Goal: Information Seeking & Learning: Find specific fact

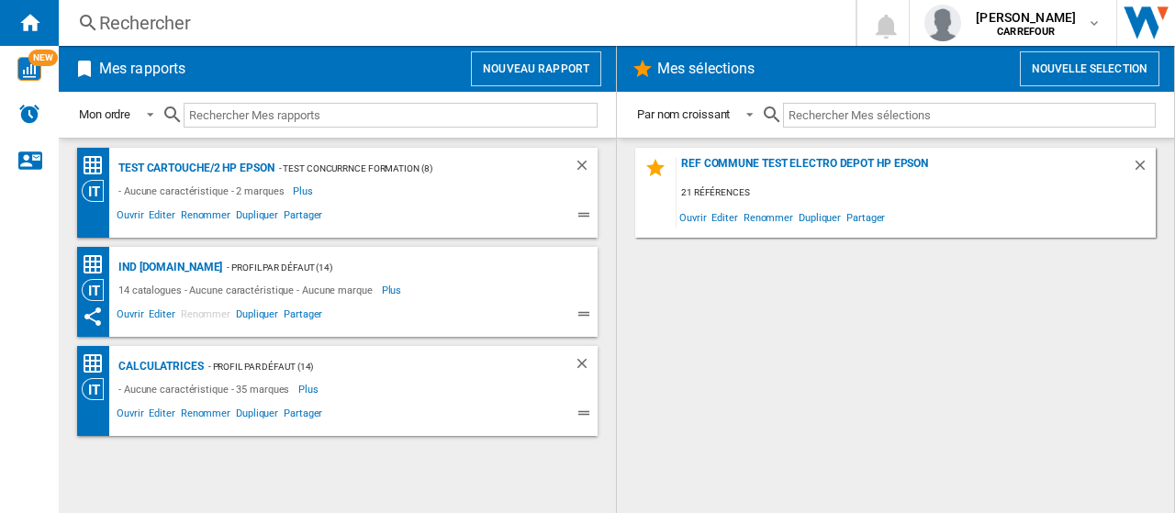
click at [257, 28] on div "Rechercher" at bounding box center [453, 23] width 708 height 26
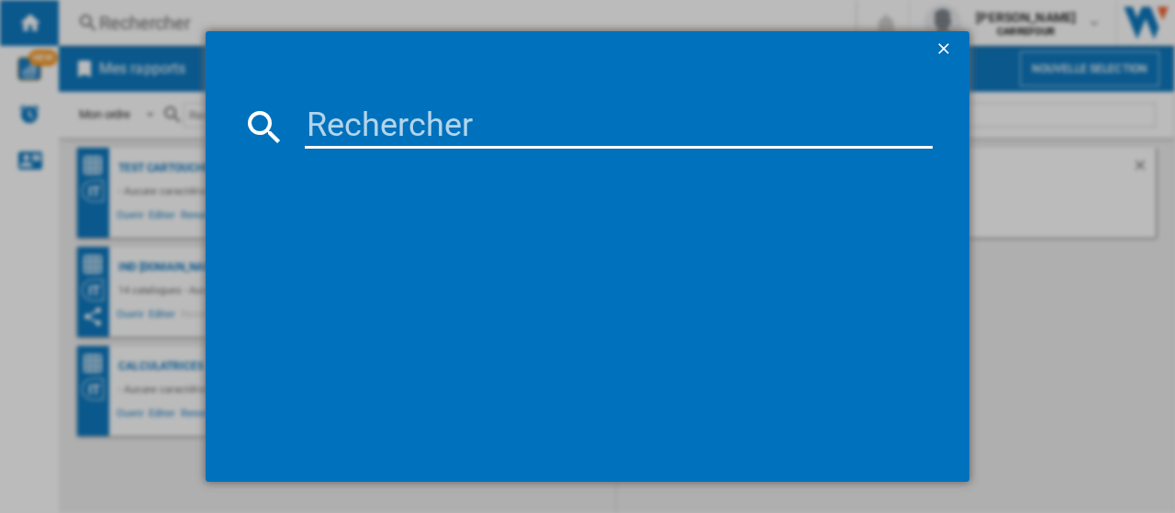
click at [545, 130] on input at bounding box center [619, 127] width 628 height 44
paste input "8004399027039"
type input "8004399027039"
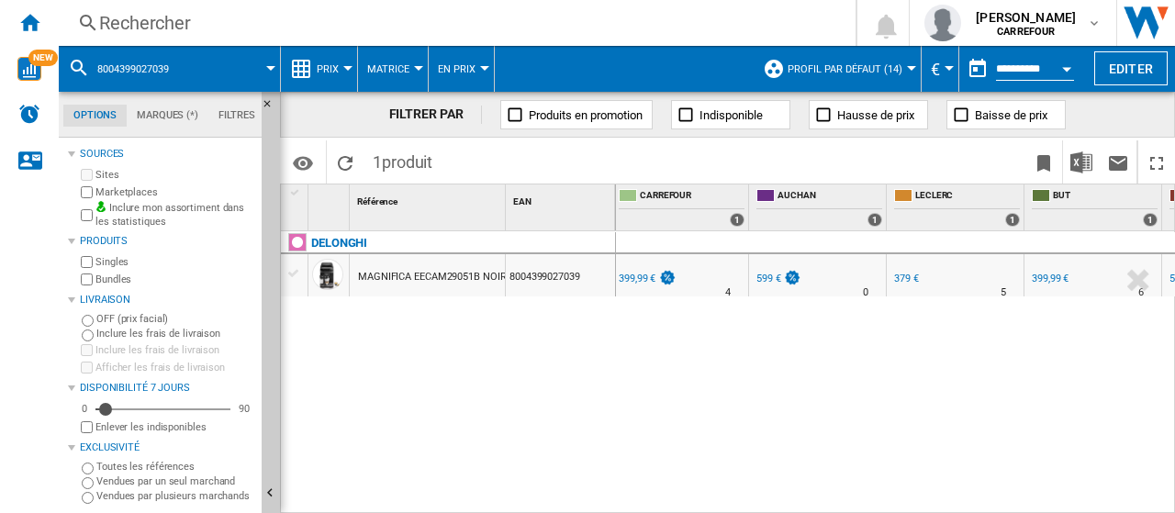
click at [266, 19] on div "Rechercher" at bounding box center [453, 23] width 708 height 26
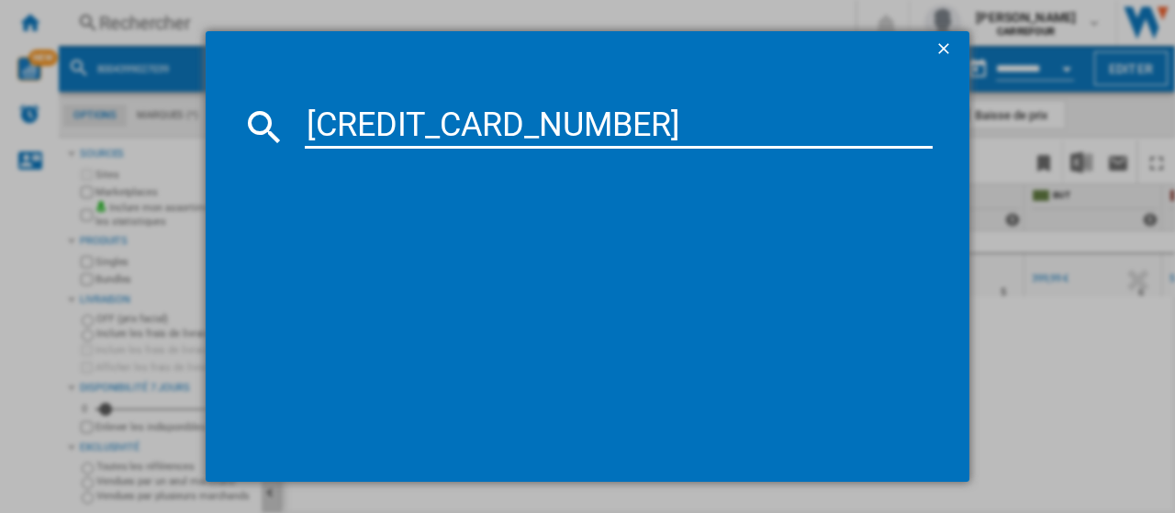
type input "[CREDIT_CARD_NUMBER]"
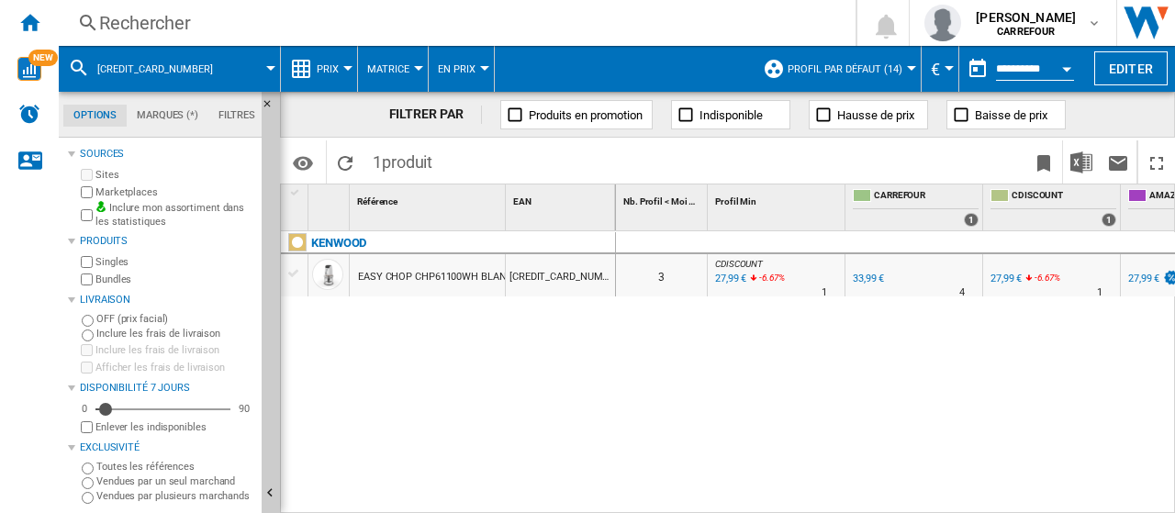
click at [264, 17] on div "Rechercher" at bounding box center [453, 23] width 708 height 26
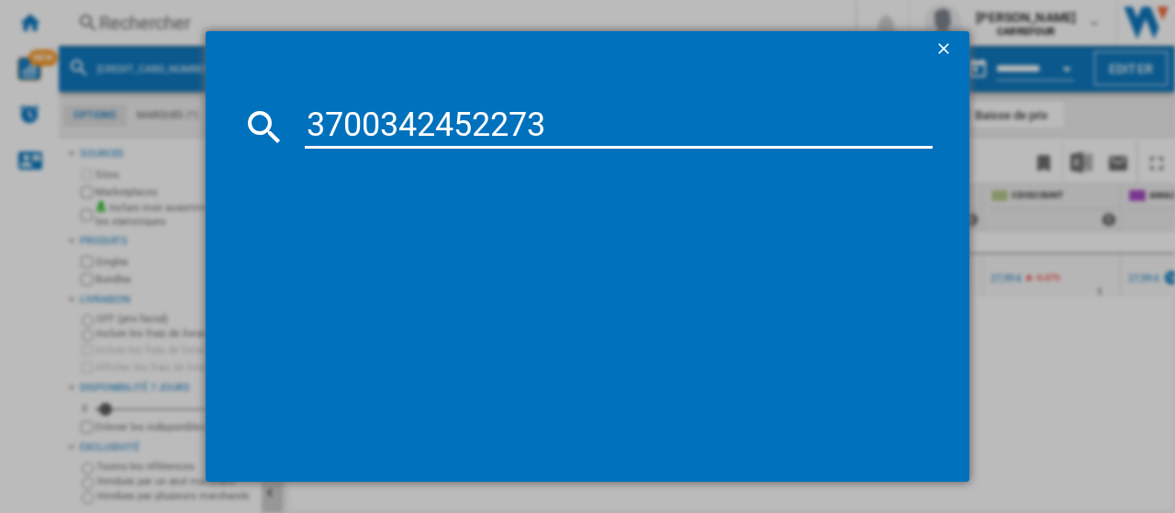
type input "3700342452273"
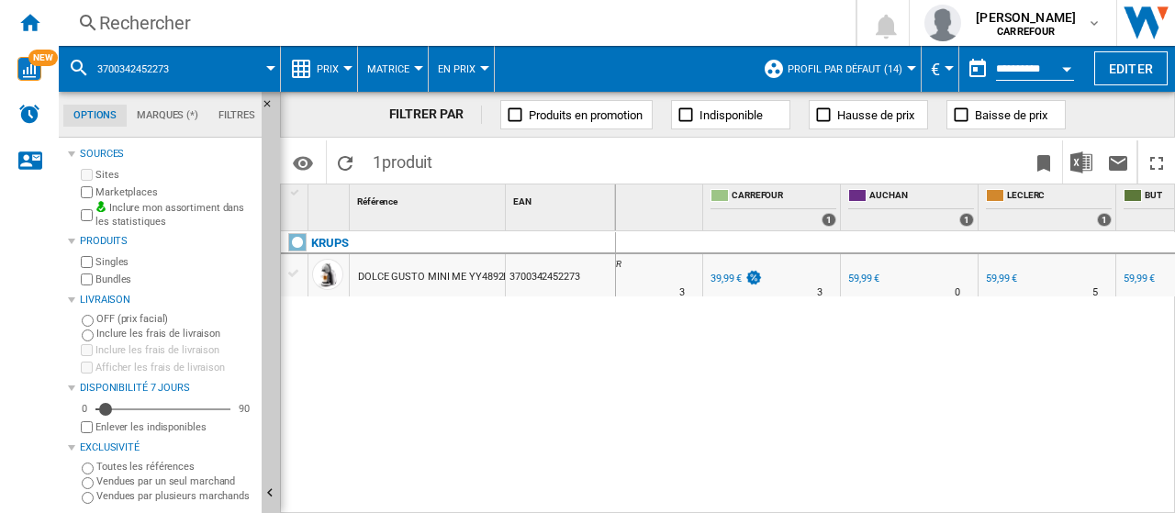
scroll to position [0, 143]
click at [727, 282] on div "39,99 €" at bounding box center [724, 279] width 31 height 12
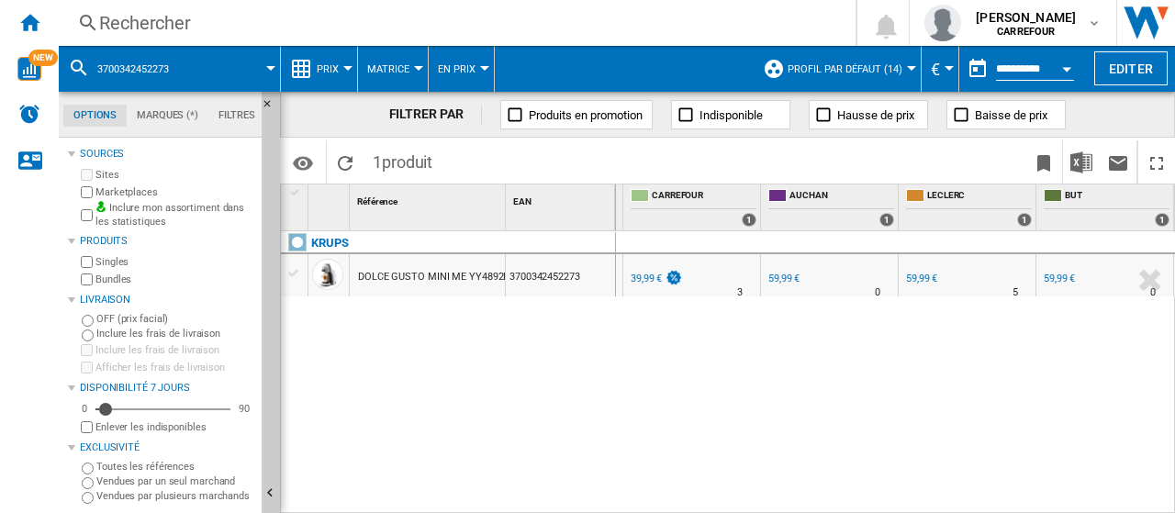
scroll to position [0, 358]
click at [347, 23] on div "Rechercher" at bounding box center [453, 23] width 708 height 26
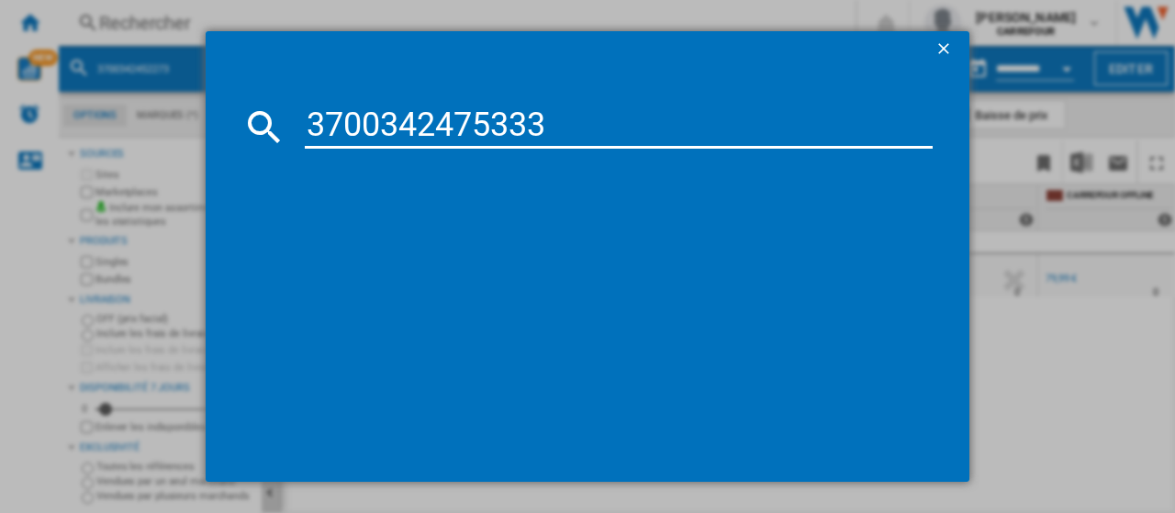
type input "3700342475333"
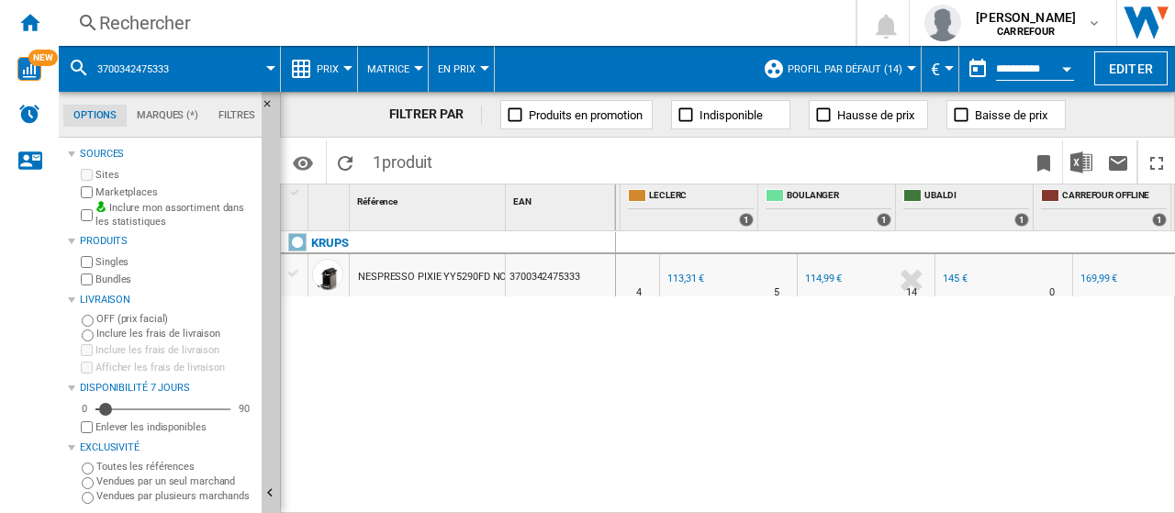
scroll to position [0, 461]
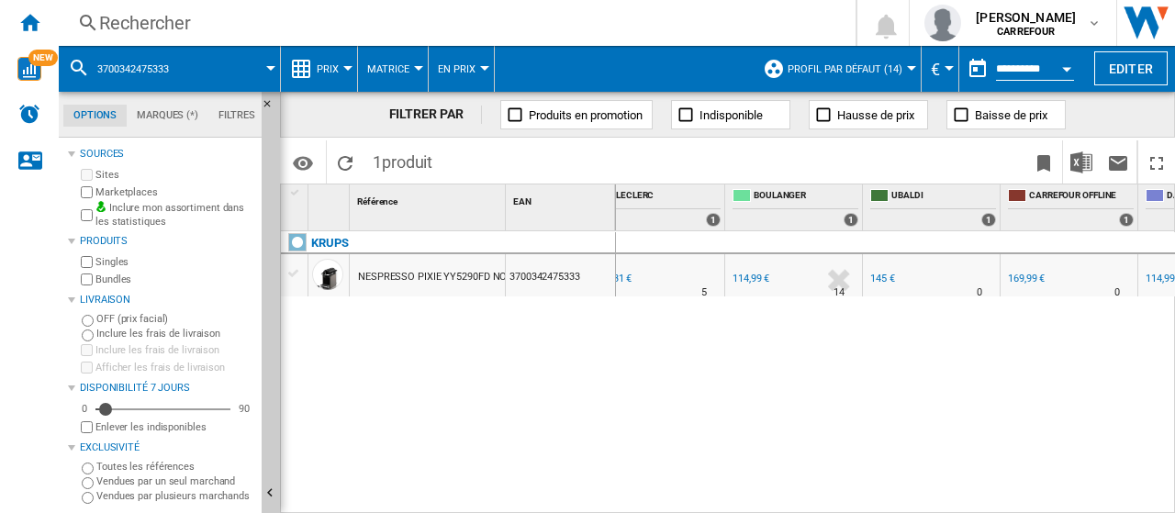
click at [262, 28] on div "Rechercher" at bounding box center [453, 23] width 708 height 26
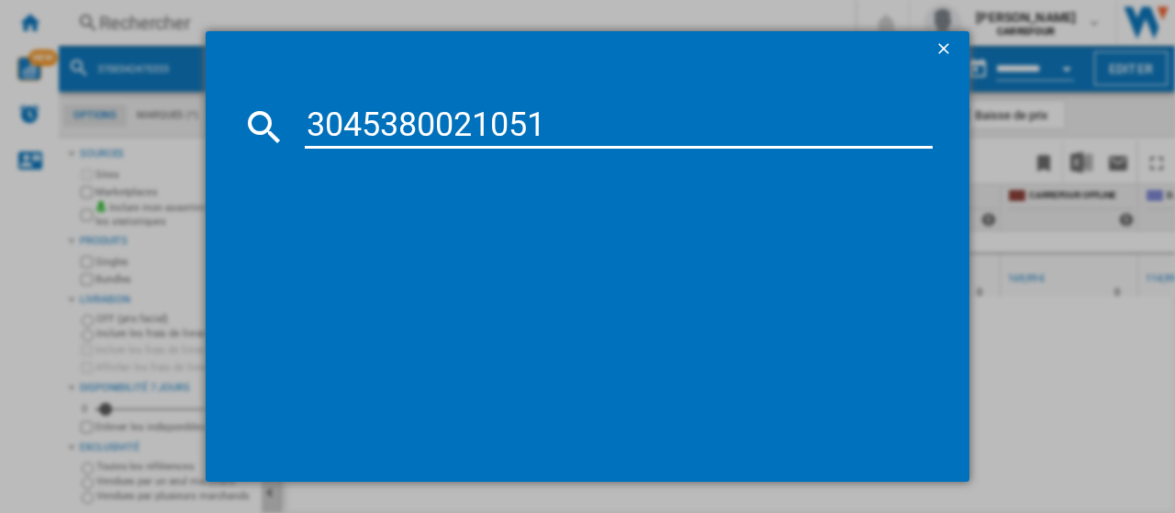
type input "3045380021051"
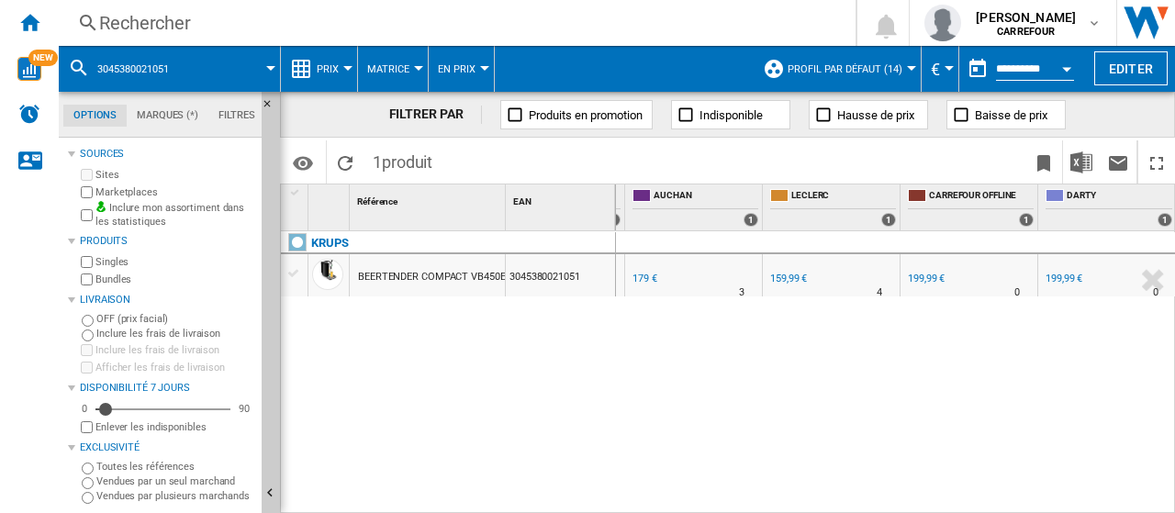
scroll to position [0, 379]
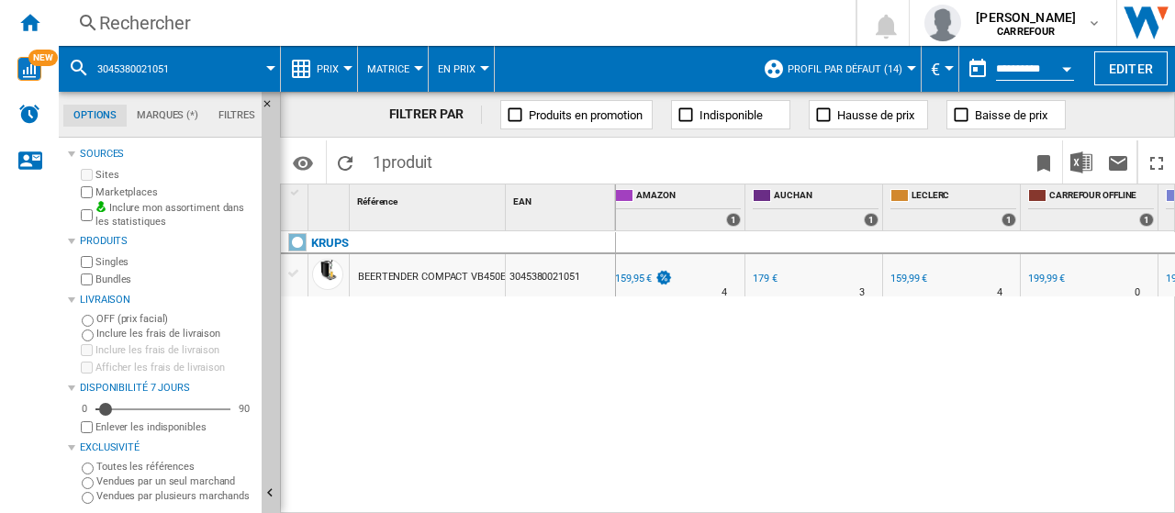
click at [372, 30] on div "Rechercher" at bounding box center [453, 23] width 708 height 26
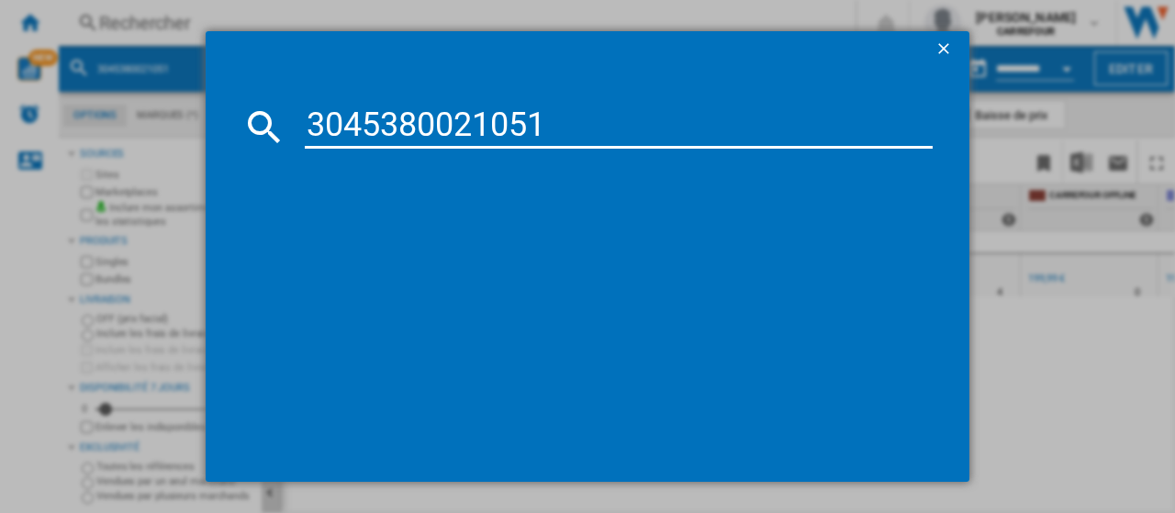
type input "3045380021051"
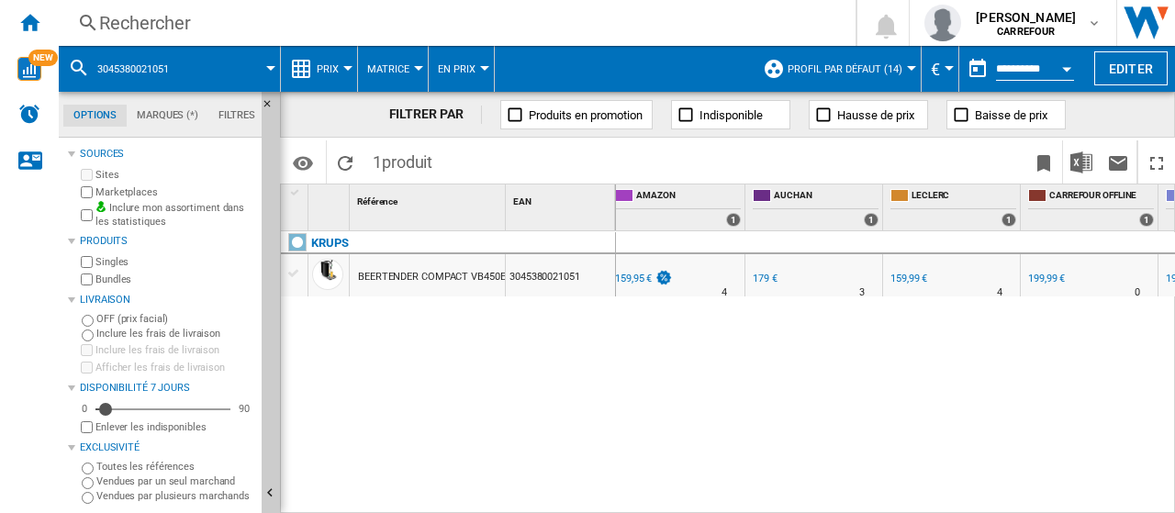
click at [384, 24] on div "Rechercher" at bounding box center [453, 23] width 708 height 26
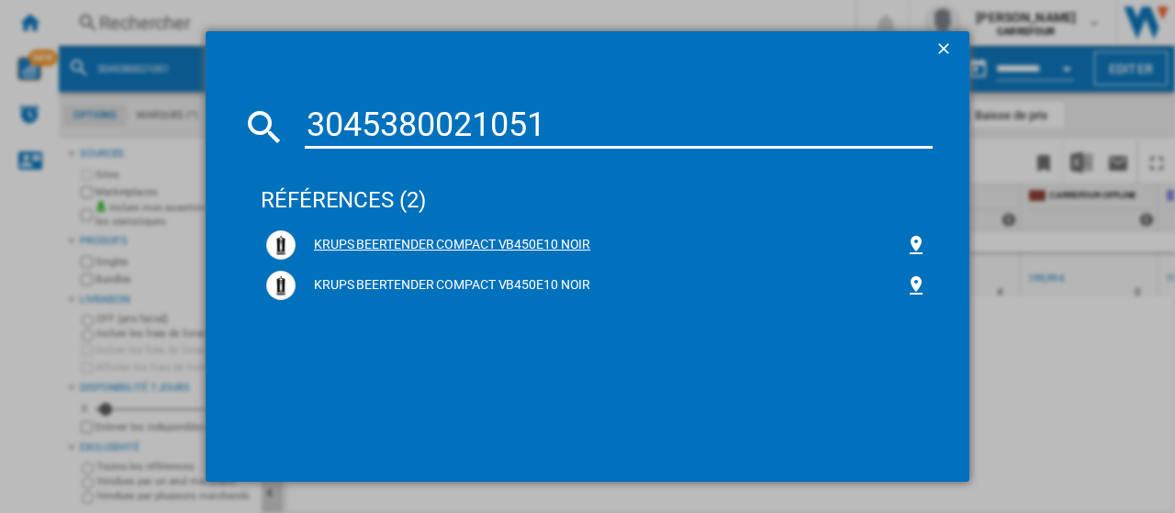
type input "3045380021051"
click at [465, 240] on div "KRUPS BEERTENDER COMPACT VB450E10 NOIR" at bounding box center [600, 245] width 609 height 18
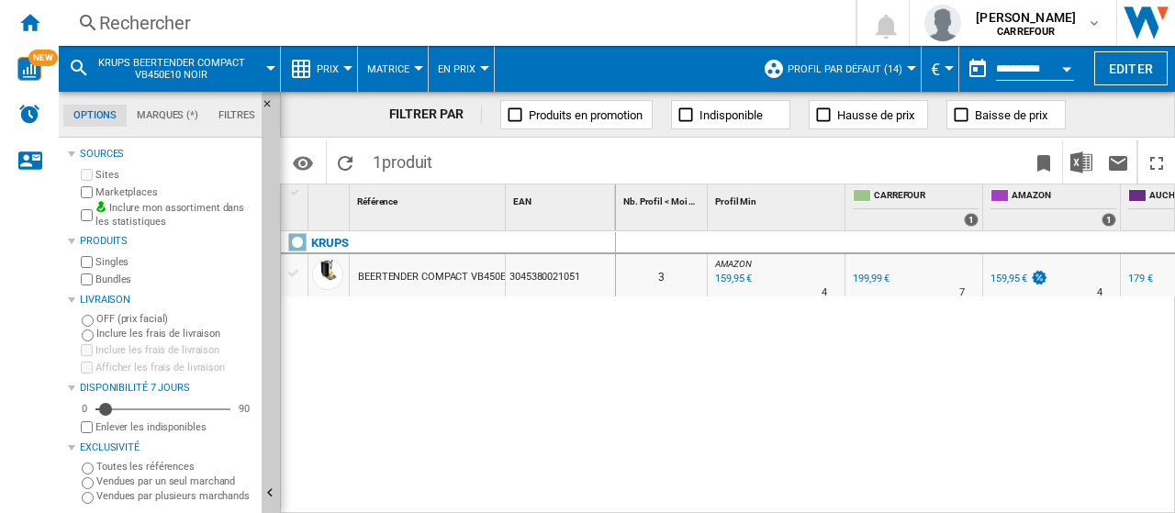
click at [287, 19] on div "Rechercher" at bounding box center [453, 23] width 708 height 26
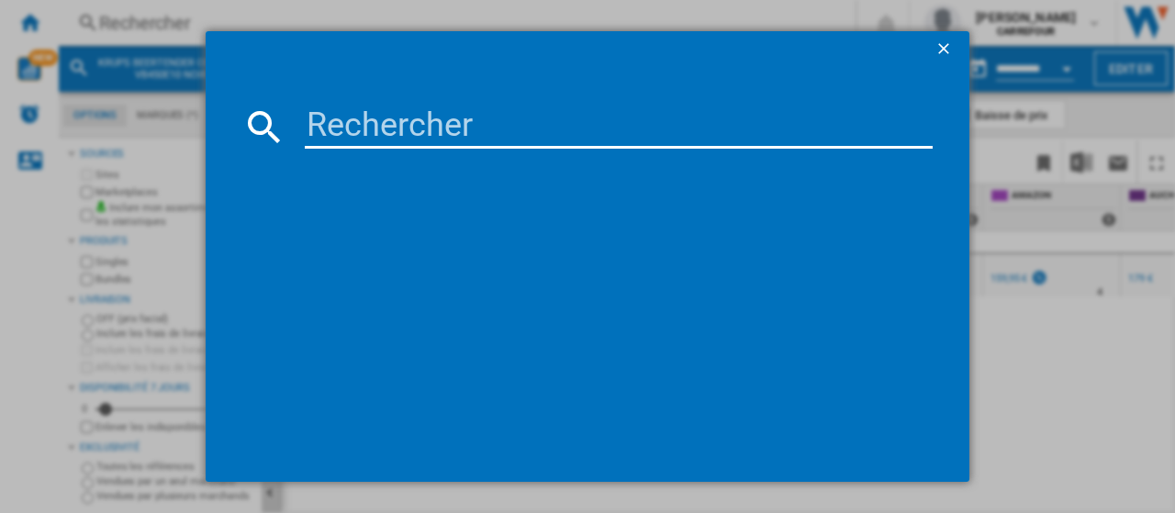
click at [370, 128] on input at bounding box center [619, 127] width 628 height 44
paste input "3045386380091"
type input "3045386380091"
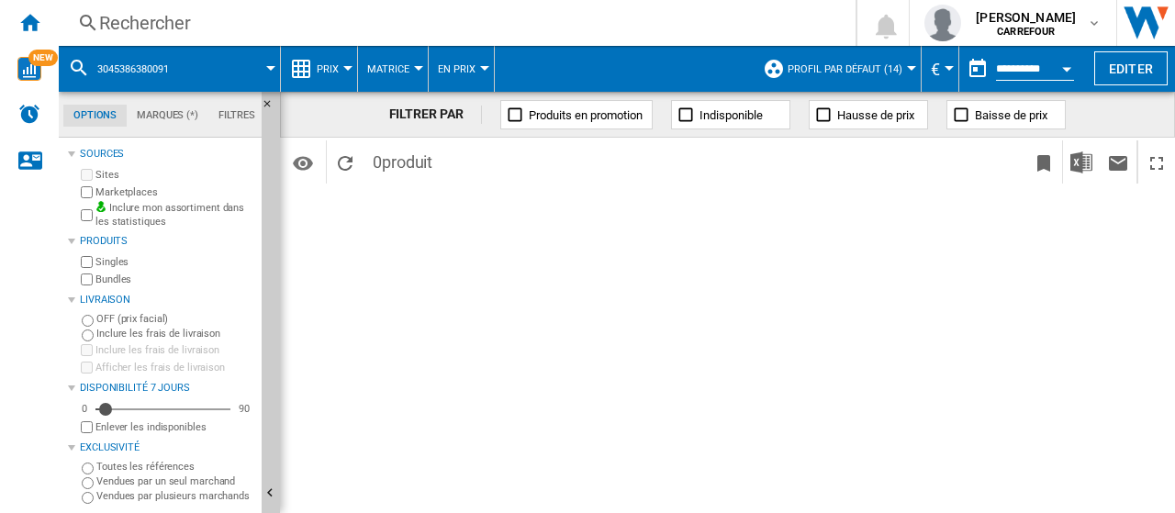
click at [218, 25] on div "Rechercher" at bounding box center [453, 23] width 708 height 26
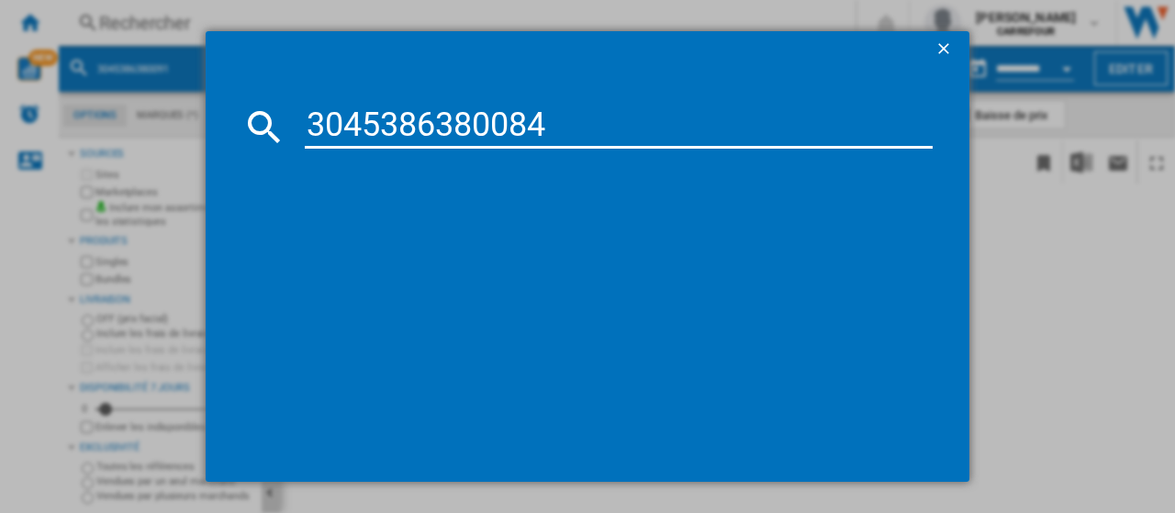
type input "3045386380084"
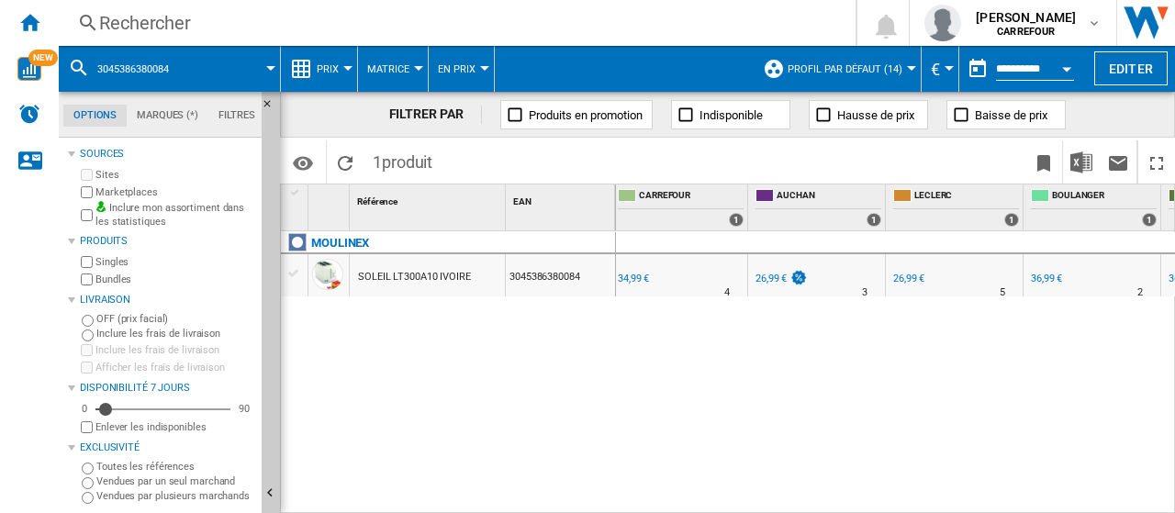
scroll to position [0, 240]
click at [898, 281] on div "26,99 €" at bounding box center [902, 279] width 31 height 12
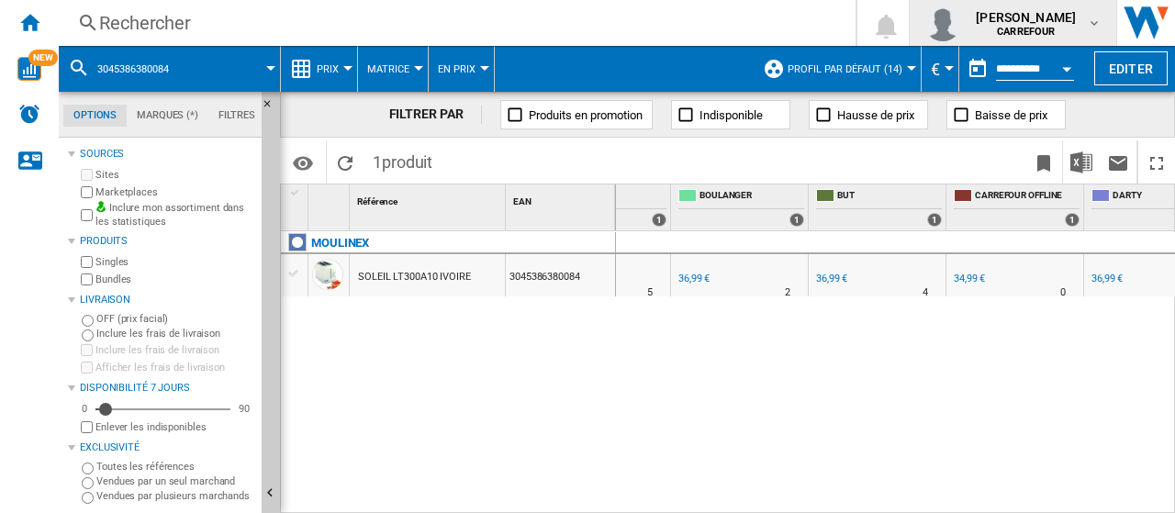
scroll to position [0, 590]
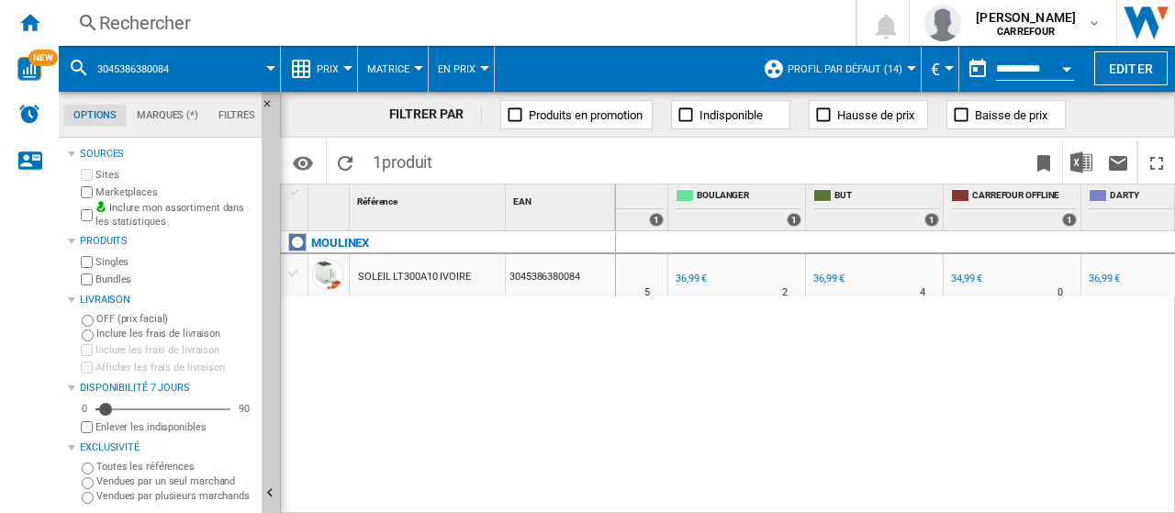
click at [186, 27] on div "Rechercher" at bounding box center [453, 23] width 708 height 26
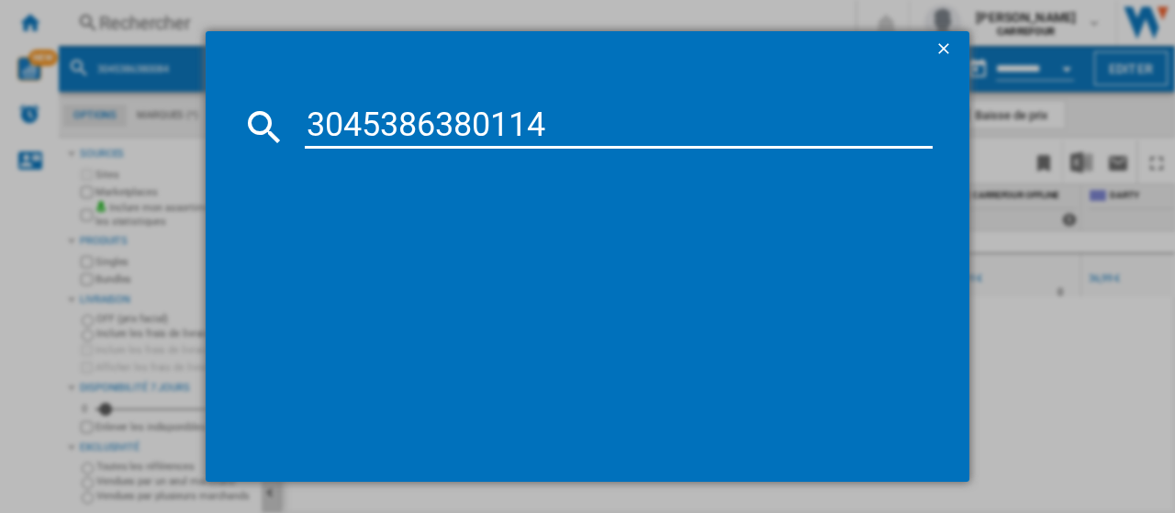
type input "3045386380114"
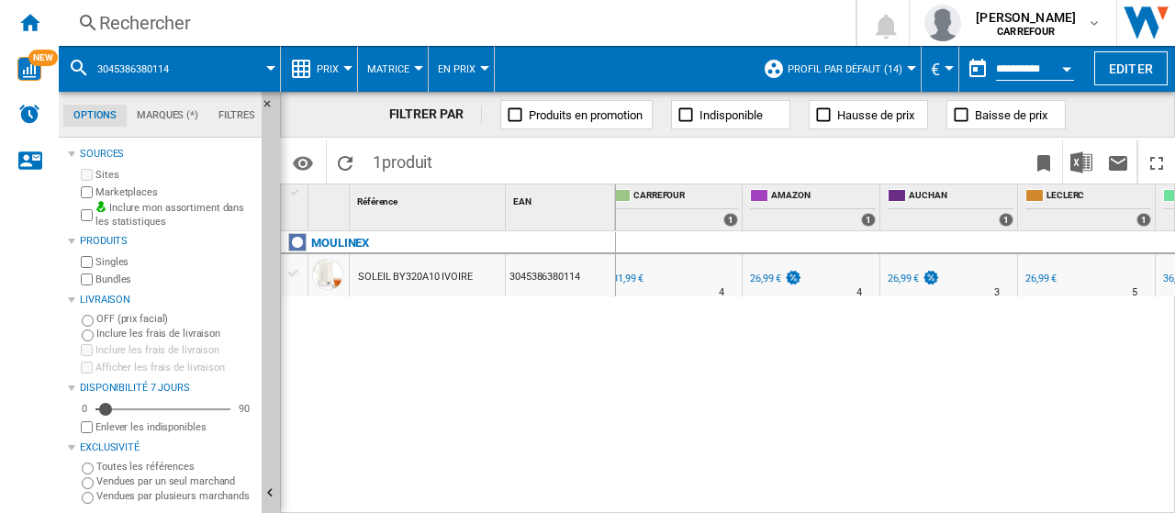
scroll to position [0, 242]
click at [321, 40] on div "Rechercher Rechercher 0 [PERSON_NAME] [GEOGRAPHIC_DATA] [GEOGRAPHIC_DATA] Mes p…" at bounding box center [617, 23] width 1116 height 46
click at [311, 28] on div "Rechercher" at bounding box center [453, 23] width 708 height 26
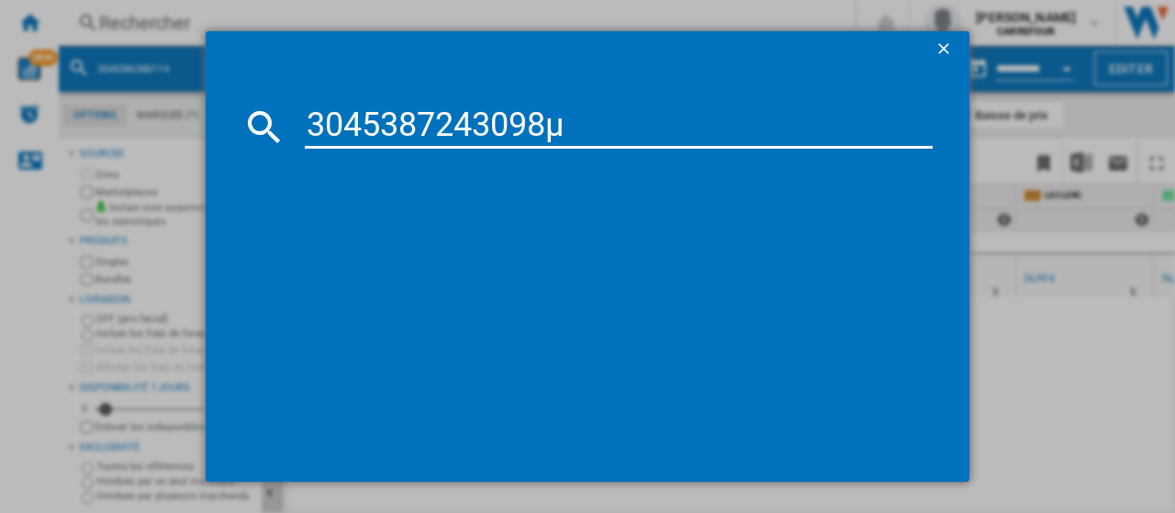
type input "3045387243098"
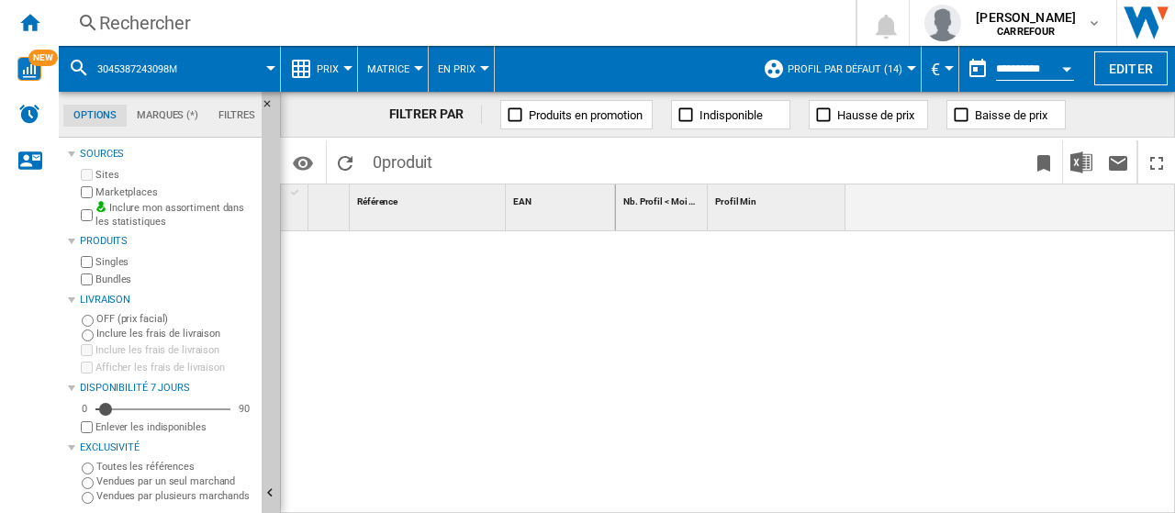
click at [213, 14] on div "Rechercher" at bounding box center [453, 23] width 708 height 26
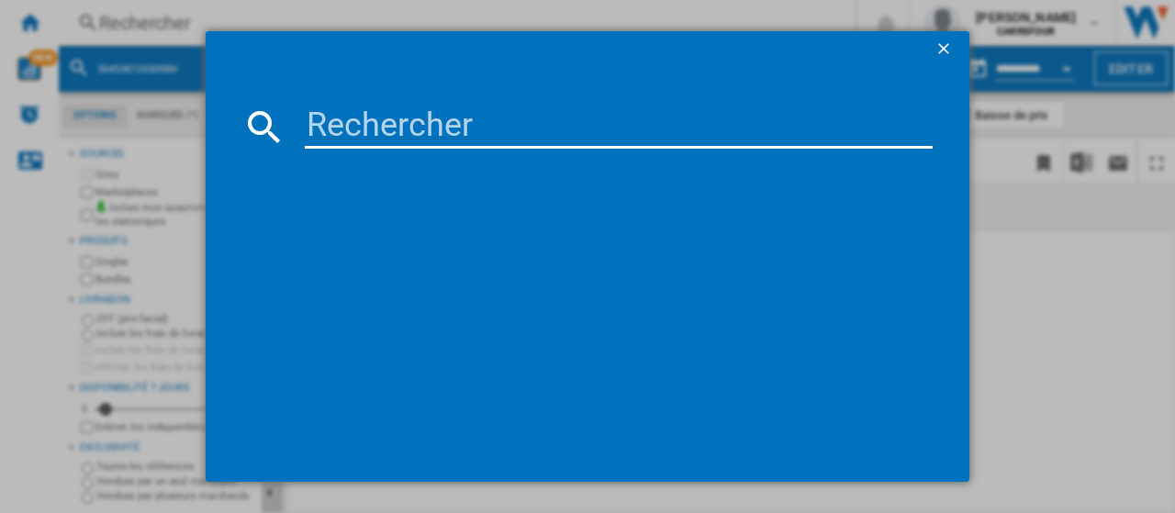
type input "3045387243098"
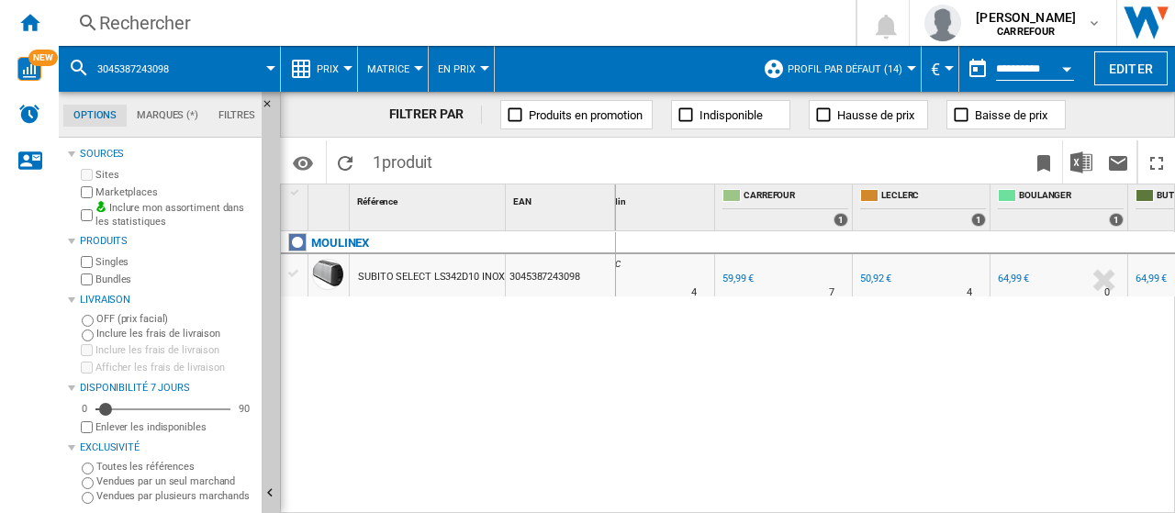
scroll to position [0, 131]
click at [254, 36] on div "Rechercher Rechercher 0 [PERSON_NAME] [GEOGRAPHIC_DATA] [GEOGRAPHIC_DATA] Mes p…" at bounding box center [617, 23] width 1116 height 46
click at [290, 19] on div "Rechercher" at bounding box center [453, 23] width 708 height 26
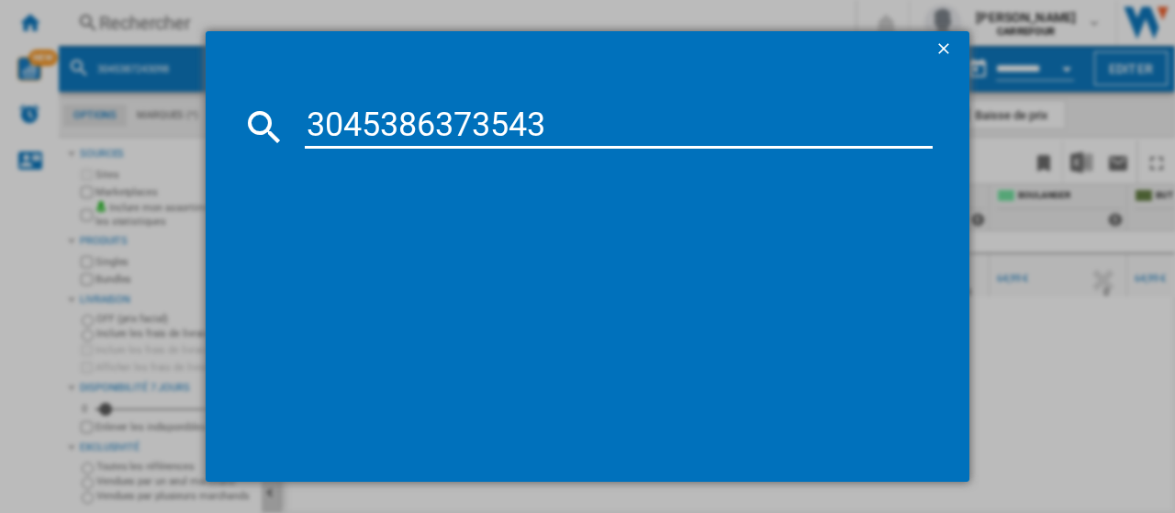
type input "3045386373543"
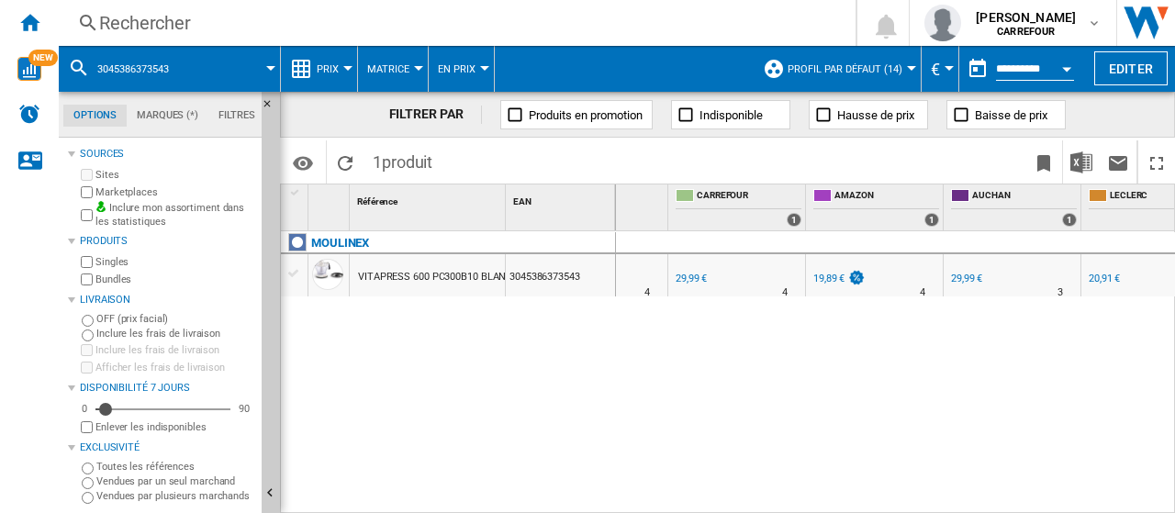
scroll to position [0, 242]
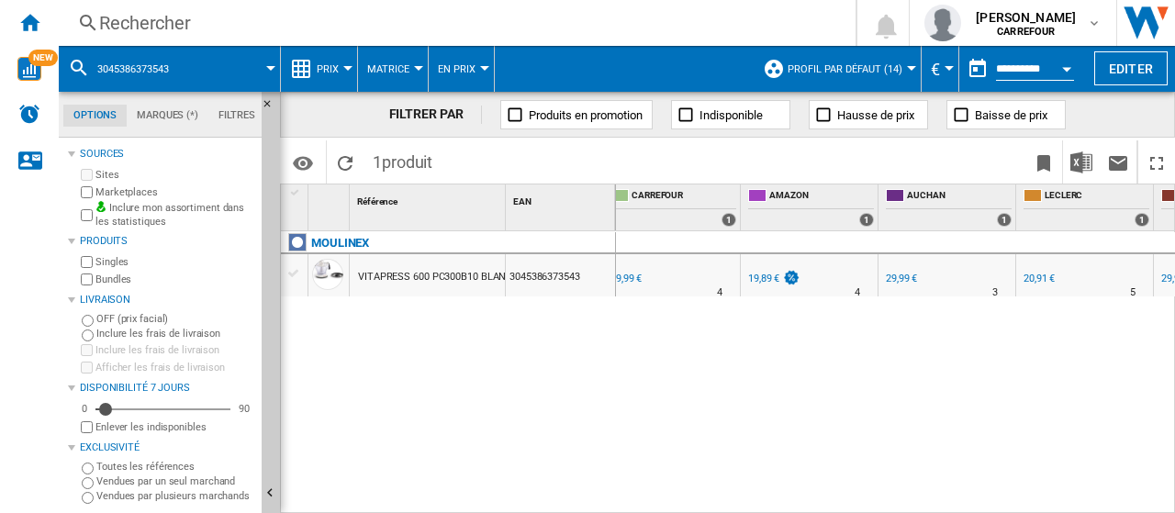
click at [275, 23] on div "Rechercher" at bounding box center [453, 23] width 708 height 26
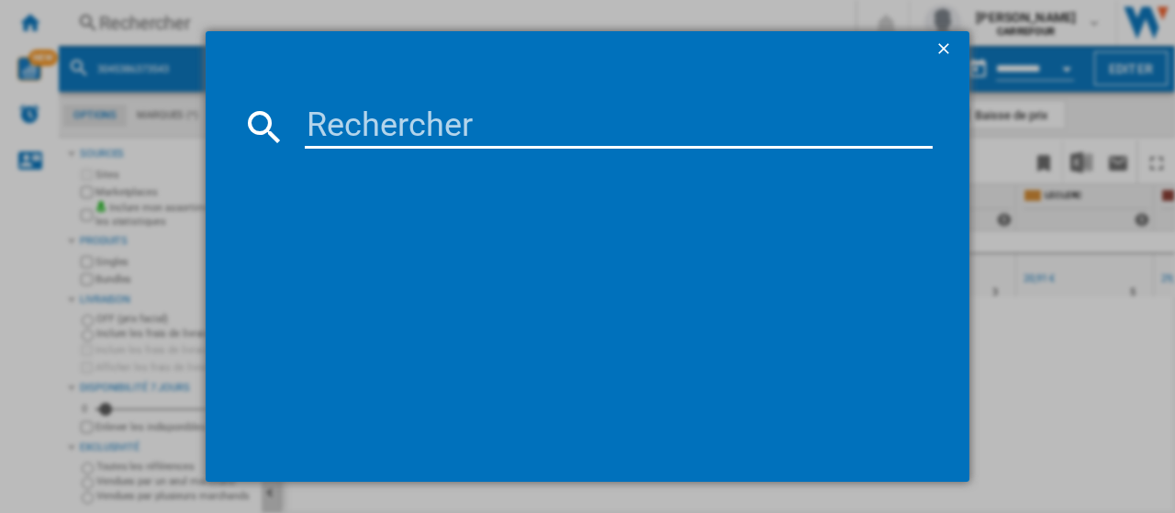
type input "3045380010802"
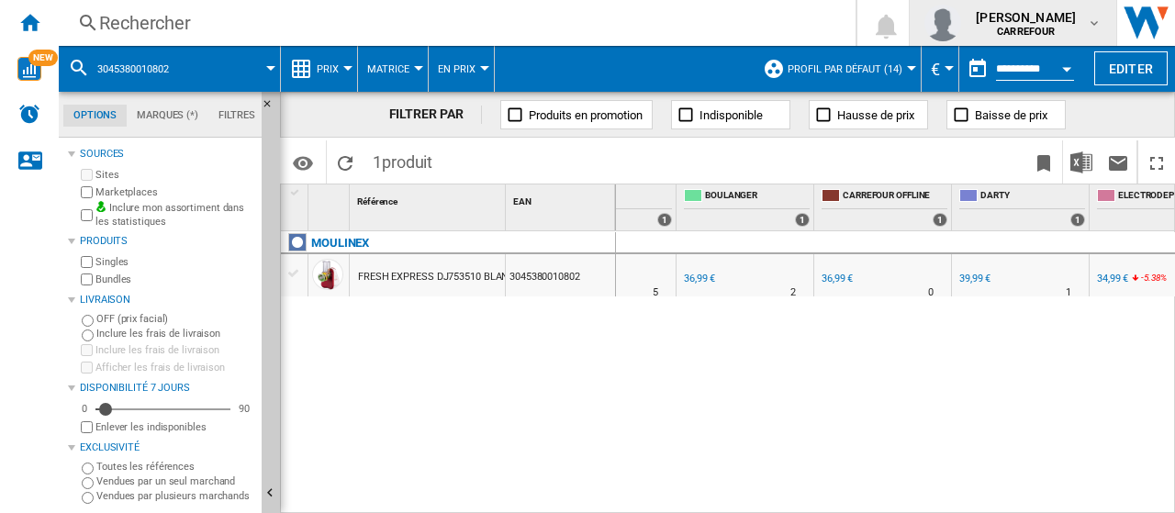
scroll to position [0, 580]
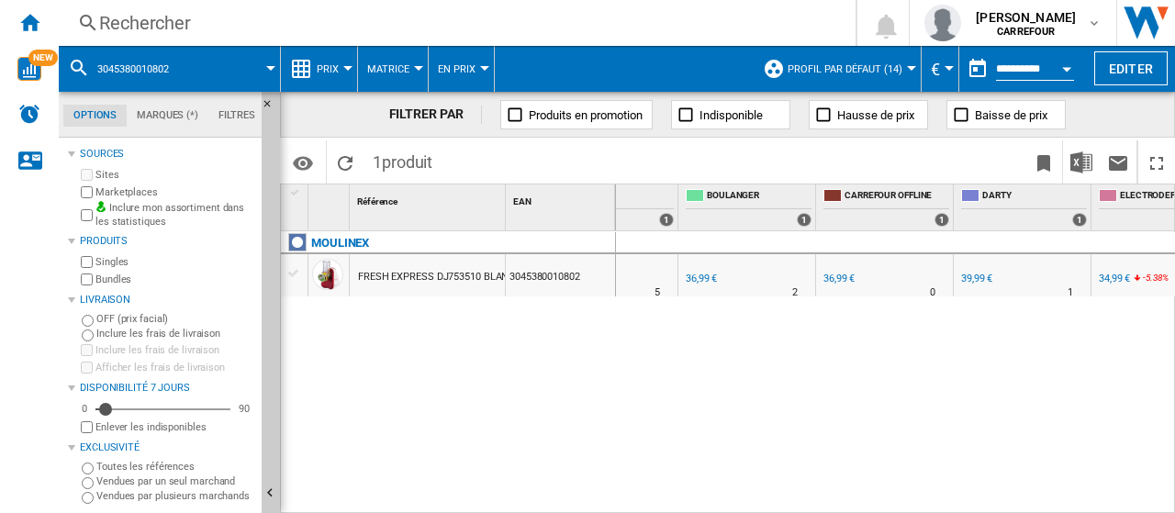
click at [178, 25] on div "Rechercher" at bounding box center [453, 23] width 708 height 26
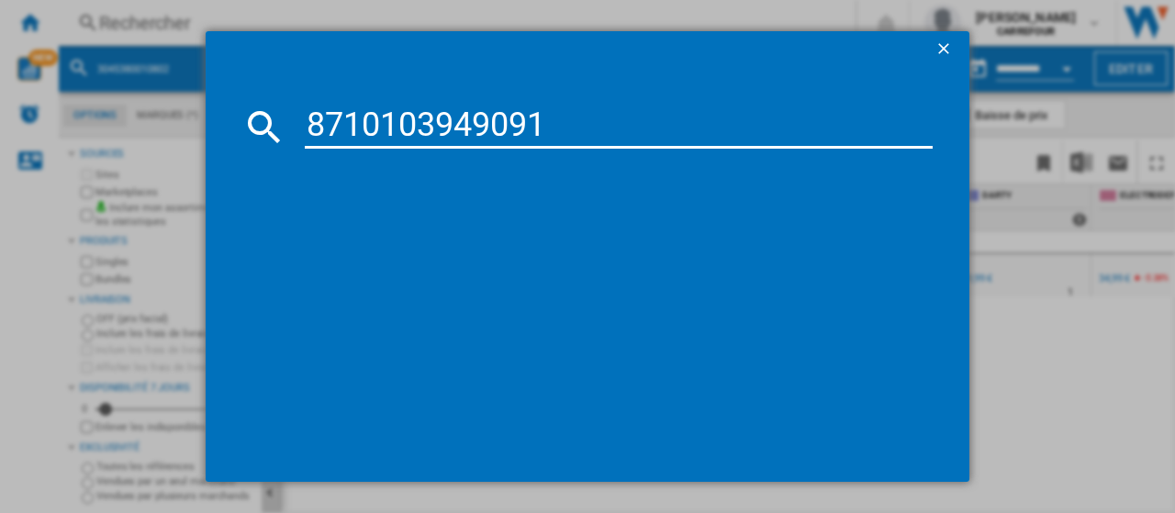
type input "8710103949091"
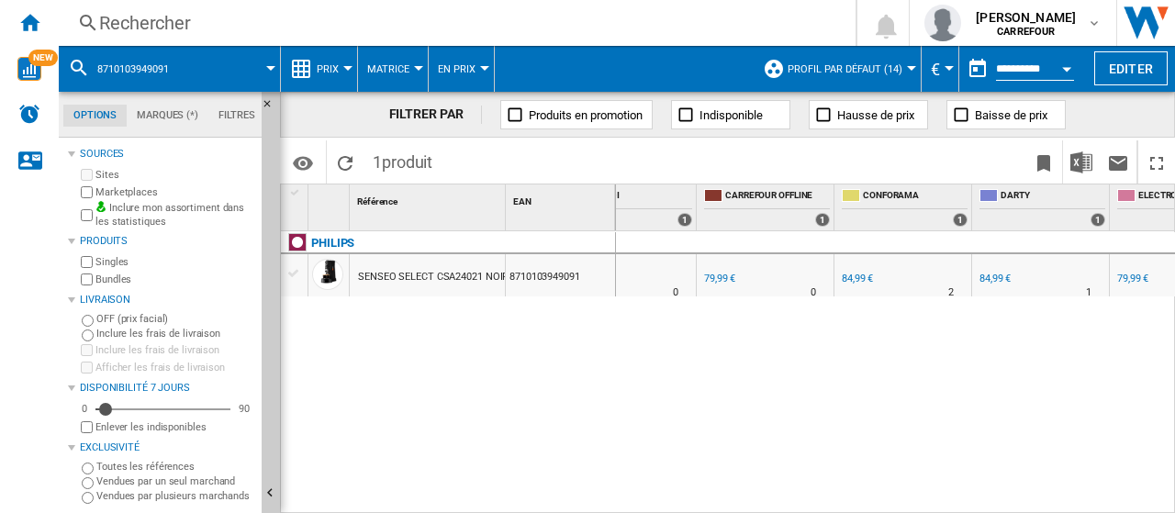
scroll to position [0, 1058]
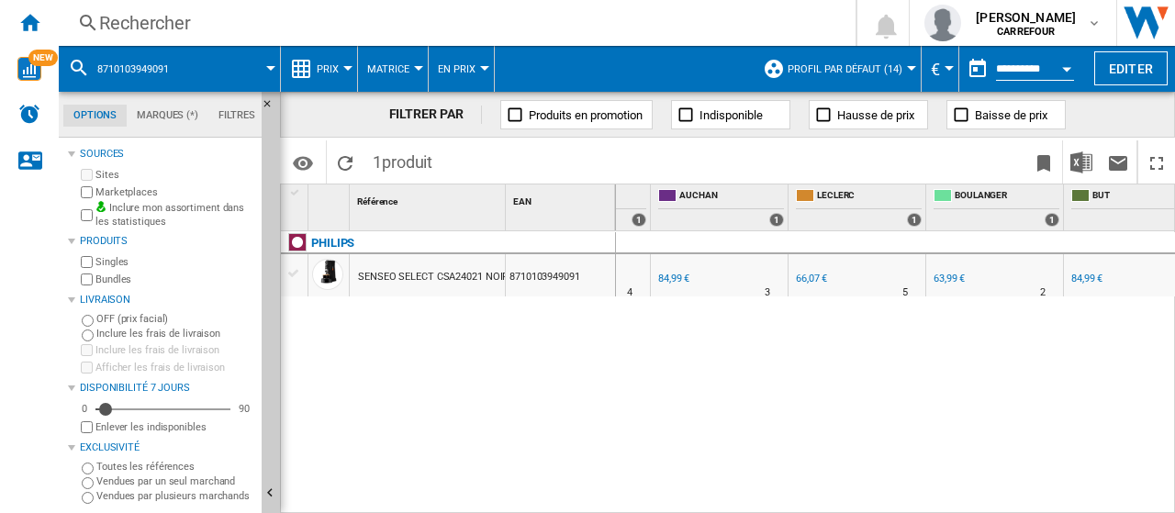
click at [802, 278] on div "66,07 €" at bounding box center [811, 279] width 31 height 12
